Goal: Task Accomplishment & Management: Manage account settings

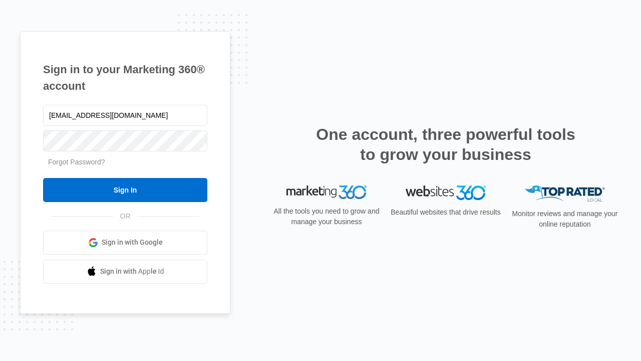
type input "[EMAIL_ADDRESS][DOMAIN_NAME]"
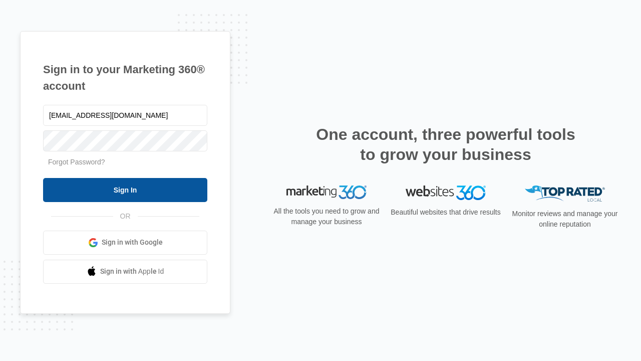
click at [125, 189] on input "Sign In" at bounding box center [125, 190] width 164 height 24
